Goal: Task Accomplishment & Management: Use online tool/utility

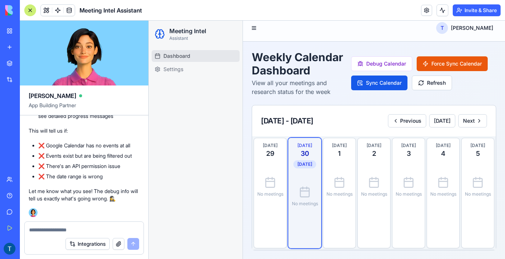
scroll to position [6423, 0]
click at [427, 83] on button "Refresh" at bounding box center [432, 82] width 40 height 15
click at [387, 67] on button "Debug Calendar" at bounding box center [381, 63] width 61 height 15
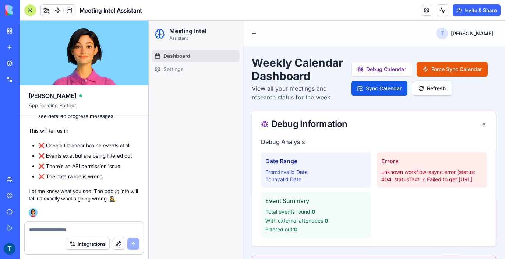
scroll to position [0, 9]
click at [227, 23] on div "Meeting Intel Assistant" at bounding box center [196, 34] width 94 height 26
click at [171, 59] on span "Dashboard" at bounding box center [176, 55] width 27 height 7
click at [305, 38] on header "T [PERSON_NAME]" at bounding box center [374, 34] width 262 height 27
click at [30, 9] on div at bounding box center [30, 10] width 12 height 12
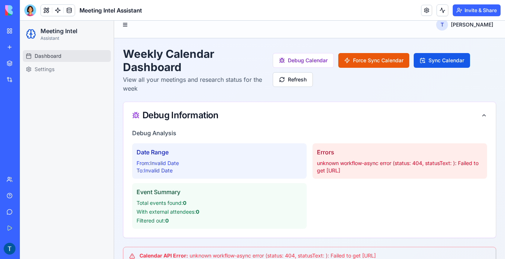
scroll to position [0, 6]
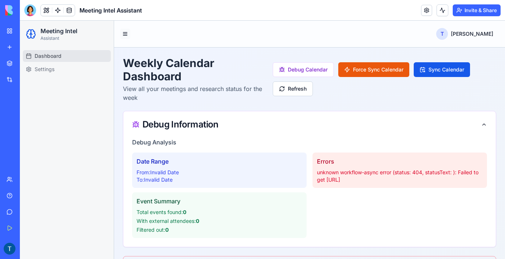
click at [120, 33] on button at bounding box center [125, 34] width 10 height 10
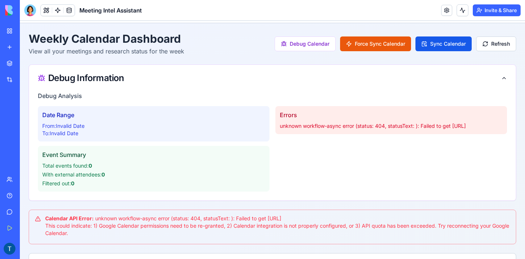
scroll to position [29, 6]
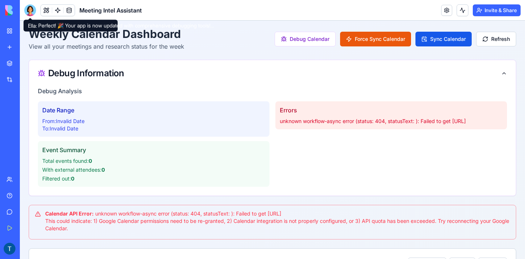
click at [35, 11] on div at bounding box center [30, 10] width 12 height 12
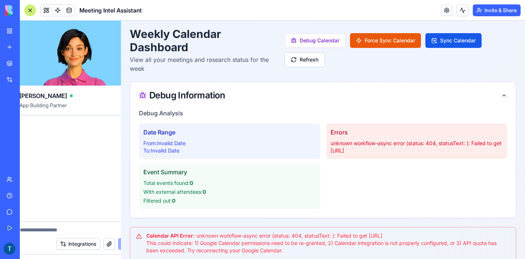
scroll to position [0, 0]
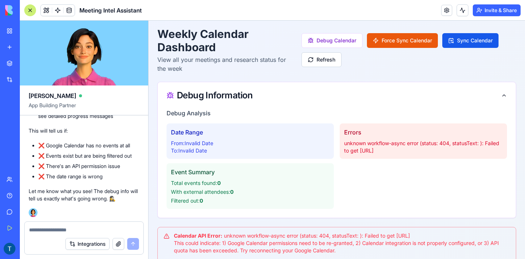
click at [43, 232] on textarea at bounding box center [84, 229] width 110 height 7
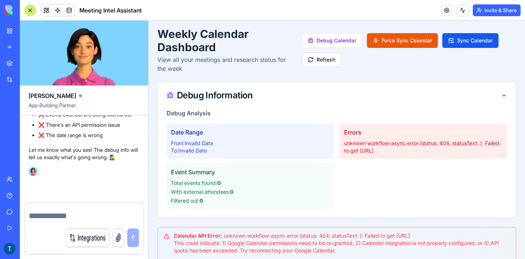
scroll to position [6465, 0]
